Goal: Task Accomplishment & Management: Complete application form

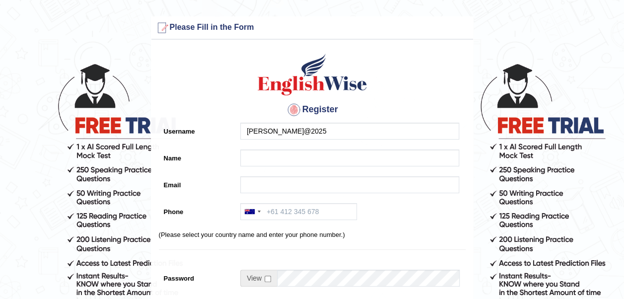
drag, startPoint x: 251, startPoint y: 138, endPoint x: 273, endPoint y: 139, distance: 21.9
click at [252, 138] on input "[PERSON_NAME]@2025" at bounding box center [349, 131] width 219 height 17
drag, startPoint x: 311, startPoint y: 130, endPoint x: 235, endPoint y: 129, distance: 76.4
click at [235, 129] on div "[PERSON_NAME]@2025" at bounding box center [347, 134] width 224 height 22
type input "[PERSON_NAME]@2025"
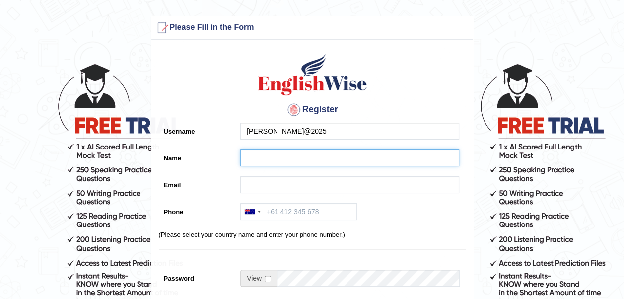
click at [257, 162] on input "Name" at bounding box center [349, 157] width 219 height 17
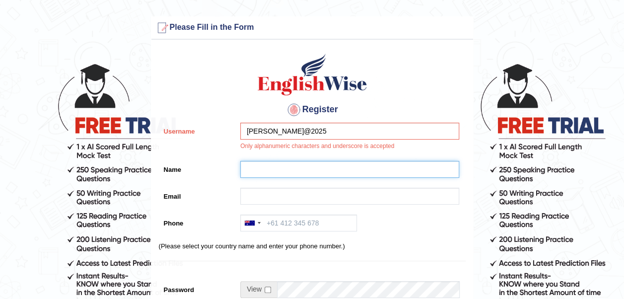
paste input "[PERSON_NAME]@2025"
type input "[PERSON_NAME]@2025"
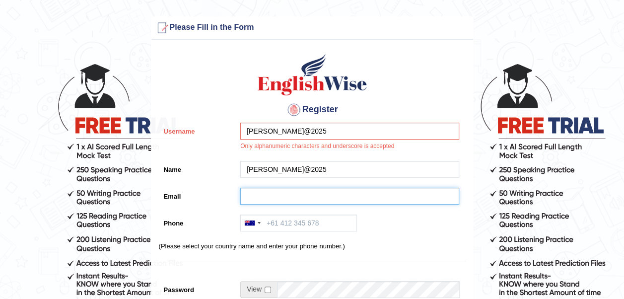
click at [261, 191] on input "Email" at bounding box center [349, 196] width 219 height 17
click at [255, 192] on input "Email" at bounding box center [349, 196] width 219 height 17
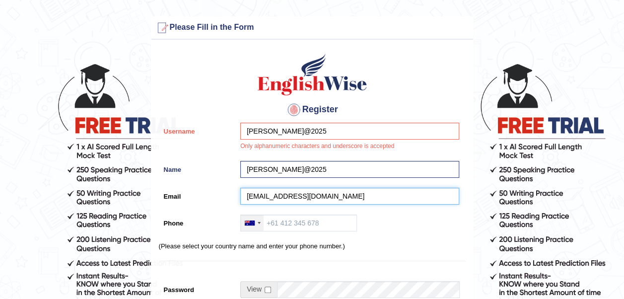
type input "gjeyakumar87@gmail.com"
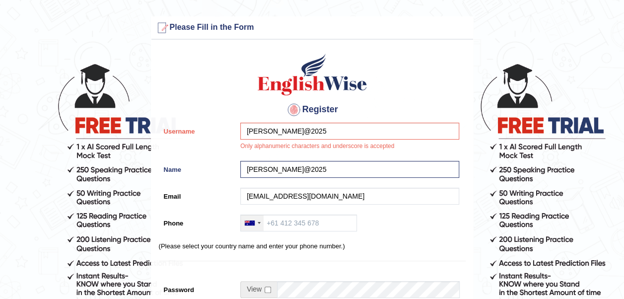
click at [254, 226] on div at bounding box center [252, 223] width 23 height 16
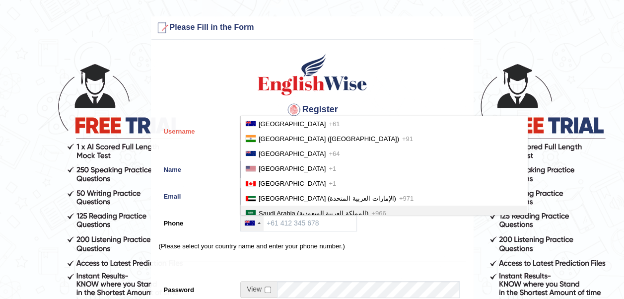
click at [284, 208] on li "Saudi Arabia (‫المملكة العربية السعودية‬‎) +966" at bounding box center [384, 212] width 286 height 15
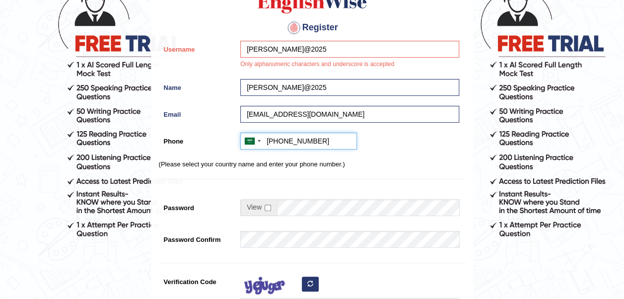
scroll to position [82, 0]
type input "+966501871554"
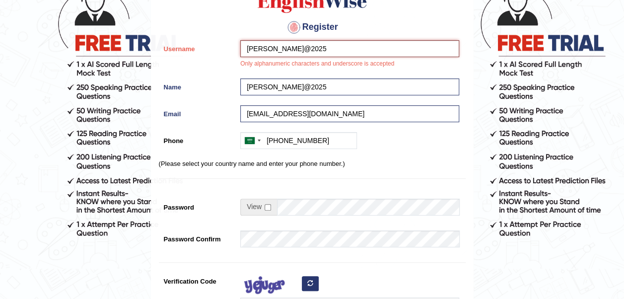
click at [281, 49] on input "[PERSON_NAME]@2025" at bounding box center [349, 48] width 219 height 17
click at [277, 51] on input "[PERSON_NAME]@2025" at bounding box center [349, 48] width 219 height 17
type input "Gomathi2025"
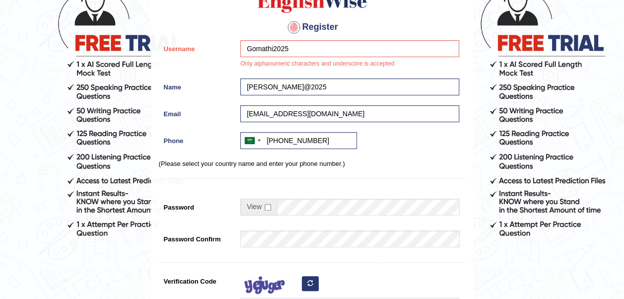
click at [392, 134] on div "Australia +61 India (भारत) +91 New Zealand +64 United States +1 Canada +1 Unite…" at bounding box center [347, 143] width 224 height 22
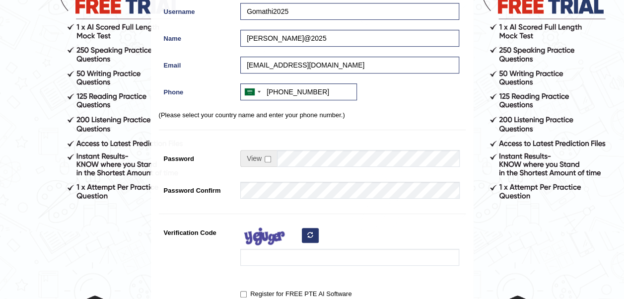
scroll to position [120, 0]
click at [269, 157] on input "checkbox" at bounding box center [267, 158] width 6 height 6
checkbox input "true"
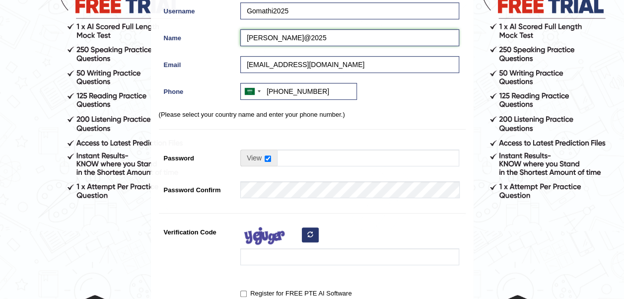
drag, startPoint x: 310, startPoint y: 37, endPoint x: 214, endPoint y: 61, distance: 98.2
click at [214, 61] on div "Register Username Gomathi2025 Name Gomathi@2025 Email gjeyakumar87@gmail.com Ph…" at bounding box center [311, 132] width 321 height 414
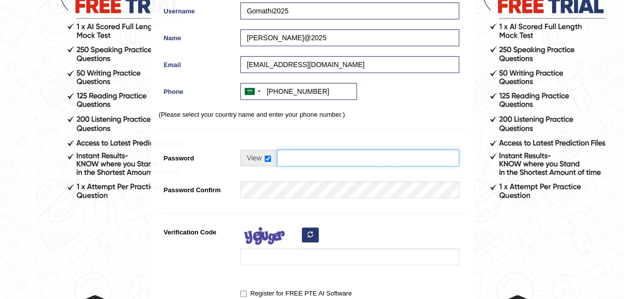
click at [362, 156] on input "Password" at bounding box center [368, 157] width 182 height 17
paste input "[PERSON_NAME]@2025"
type input "[PERSON_NAME]@2025"
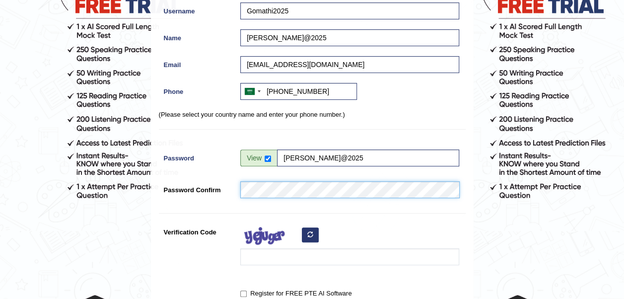
scroll to position [184, 0]
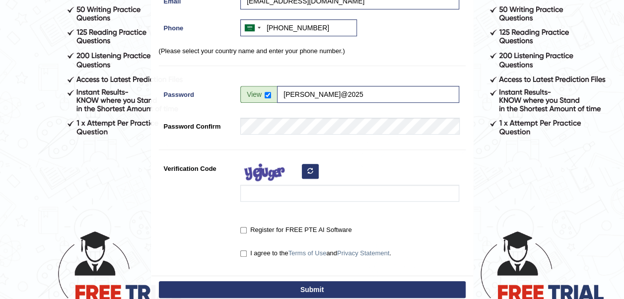
click at [311, 169] on icon "button" at bounding box center [310, 171] width 6 height 6
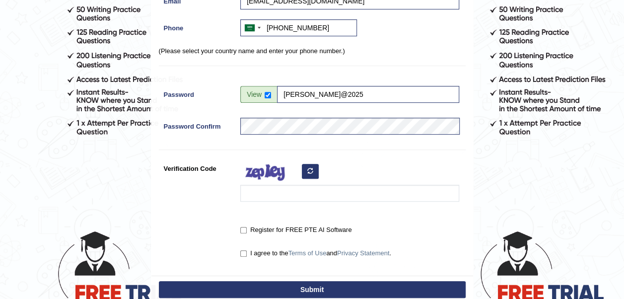
click at [313, 169] on button "button" at bounding box center [310, 171] width 17 height 15
click at [310, 171] on div at bounding box center [347, 183] width 224 height 47
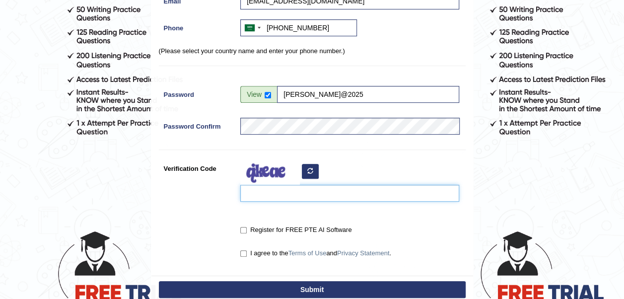
click at [304, 187] on input "Verification Code" at bounding box center [349, 193] width 219 height 17
type input "mmdaozf"
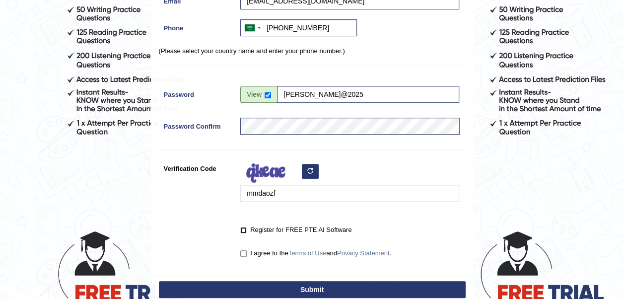
click at [243, 230] on input "Register for FREE PTE AI Software" at bounding box center [243, 230] width 6 height 6
checkbox input "true"
click at [243, 249] on label "I agree to the Terms of Use and Privacy Statement ." at bounding box center [315, 253] width 151 height 10
click at [243, 250] on input "I agree to the Terms of Use and Privacy Statement ." at bounding box center [243, 253] width 6 height 6
checkbox input "true"
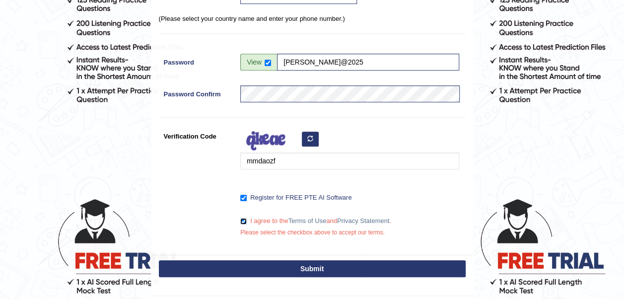
scroll to position [218, 0]
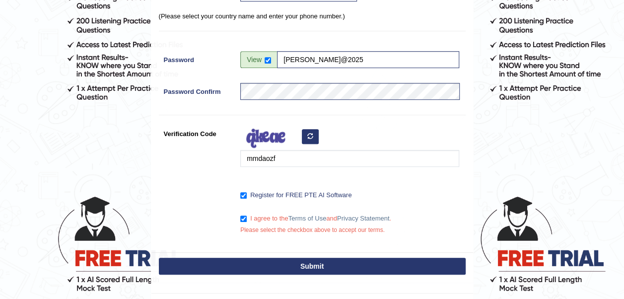
click at [300, 262] on button "Submit" at bounding box center [312, 265] width 307 height 17
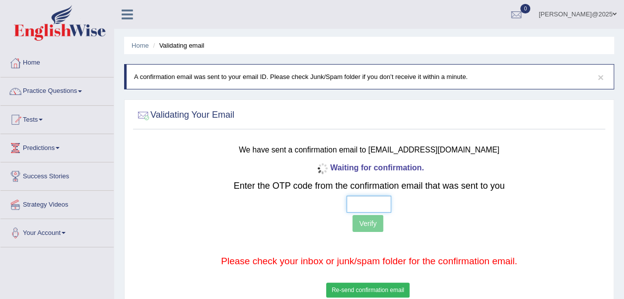
click at [354, 205] on input "text" at bounding box center [368, 203] width 45 height 17
type input "6 8 1 6"
click at [372, 222] on button "Verify" at bounding box center [367, 223] width 30 height 17
